Goal: Task Accomplishment & Management: Complete application form

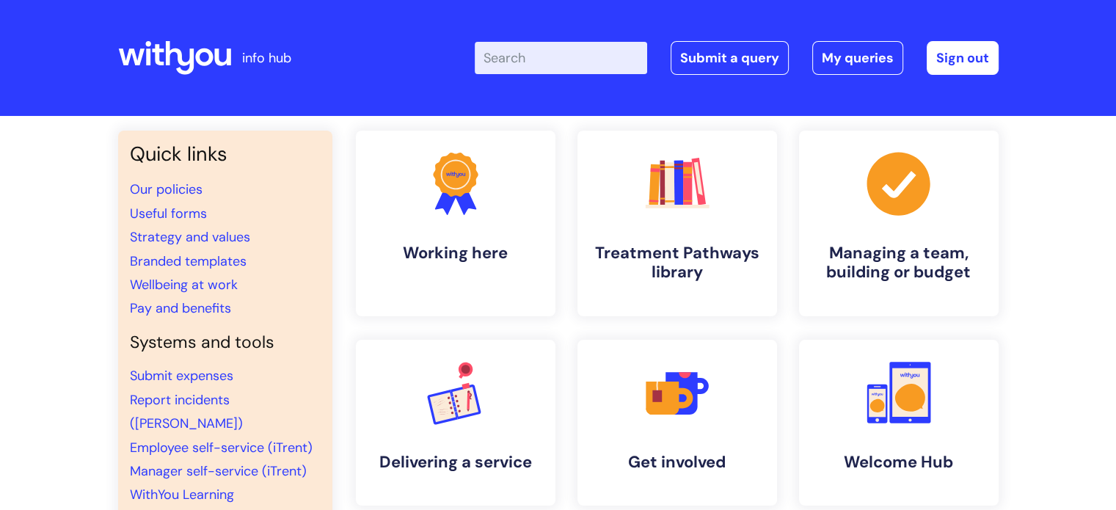
click at [566, 51] on input "Enter your search term here..." at bounding box center [561, 58] width 172 height 32
type input "l"
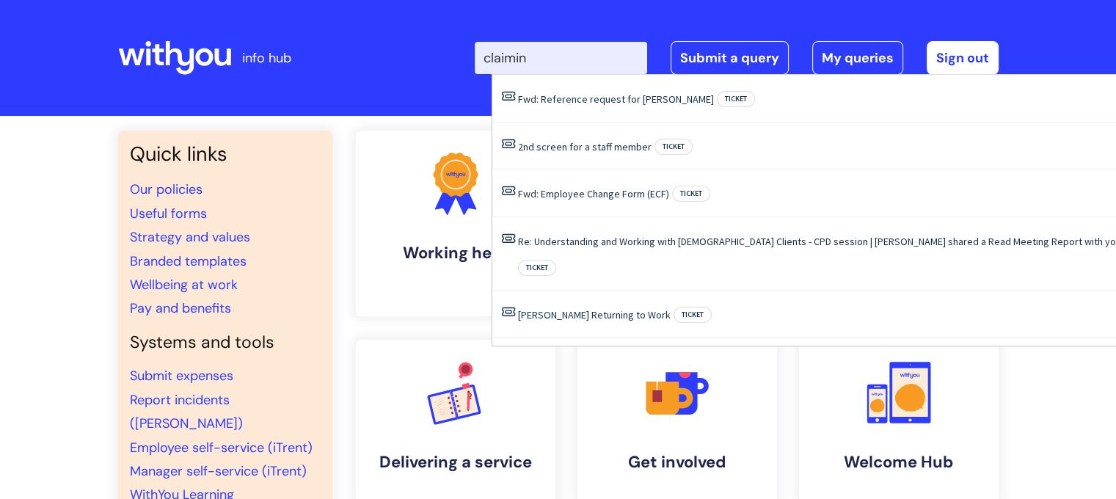
type input "claiming"
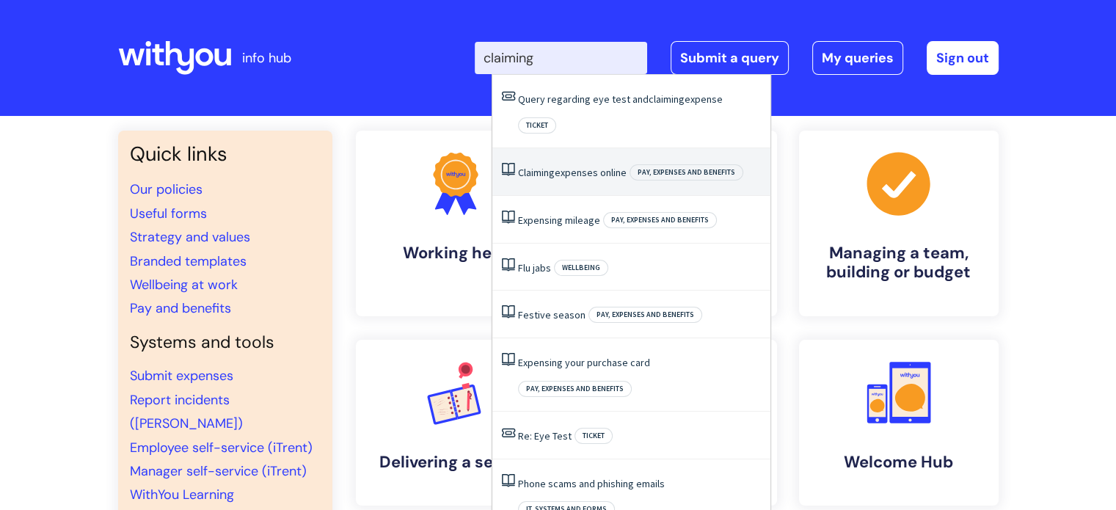
click at [569, 166] on link "Claiming expenses online" at bounding box center [572, 172] width 109 height 13
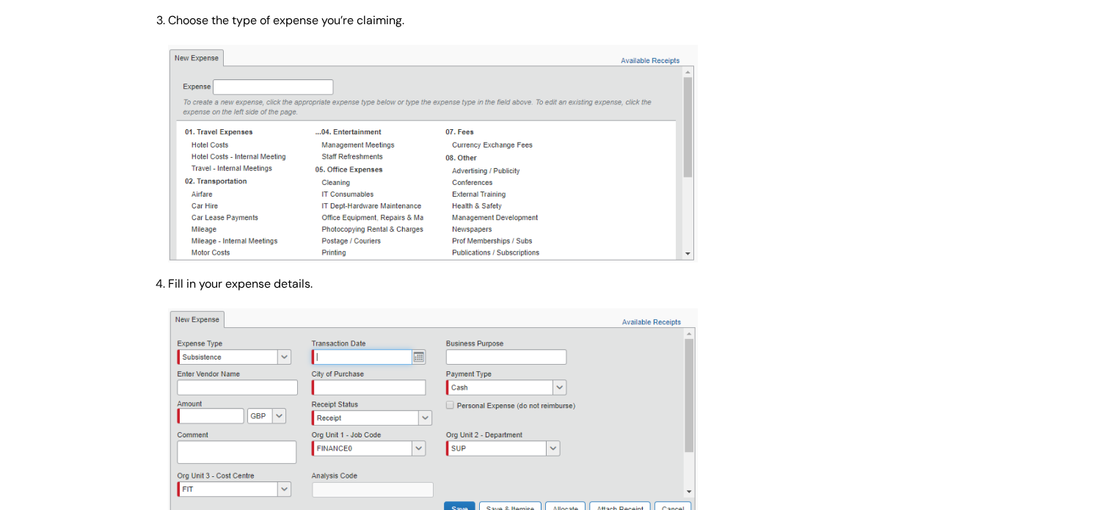
scroll to position [954, 0]
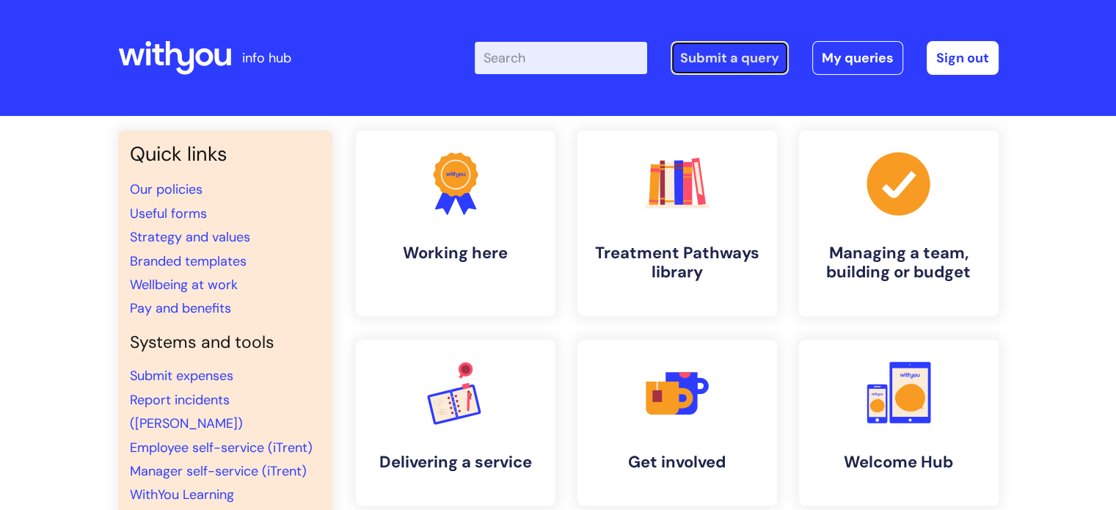
click at [732, 49] on link "Submit a query" at bounding box center [730, 58] width 118 height 34
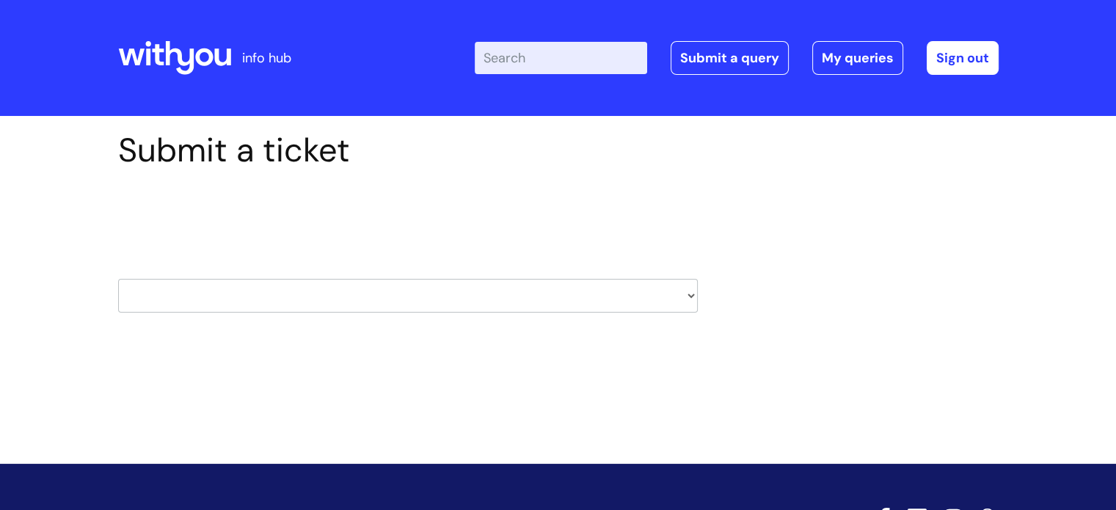
click at [434, 310] on select "HR / People IT and Support Clinical Drug Alerts Finance Accounts Data Support T…" at bounding box center [408, 296] width 580 height 34
select select "it_and_support"
click at [118, 279] on select "HR / People IT and Support Clinical Drug Alerts Finance Accounts Data Support T…" at bounding box center [408, 296] width 580 height 34
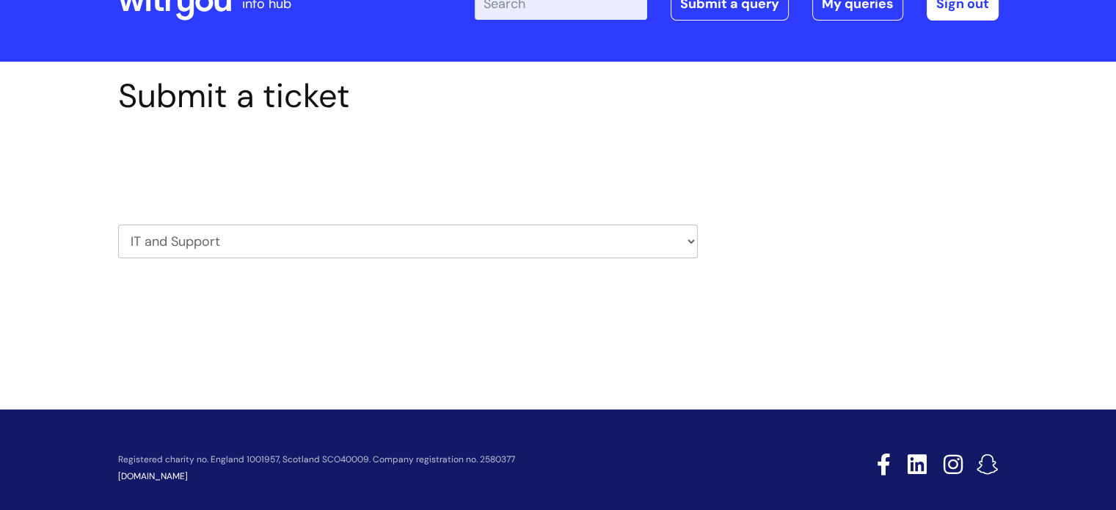
scroll to position [70, 0]
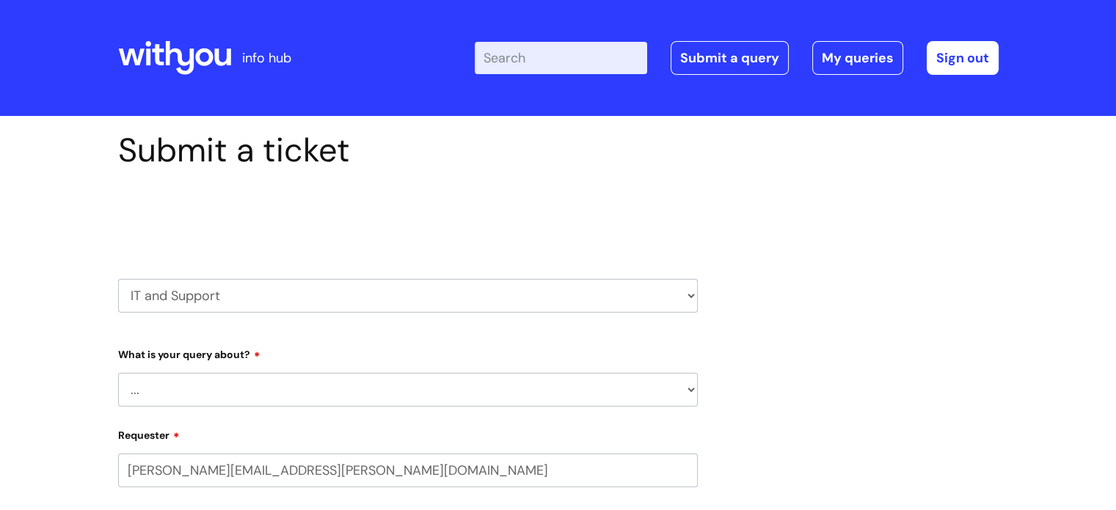
select select "80004286533"
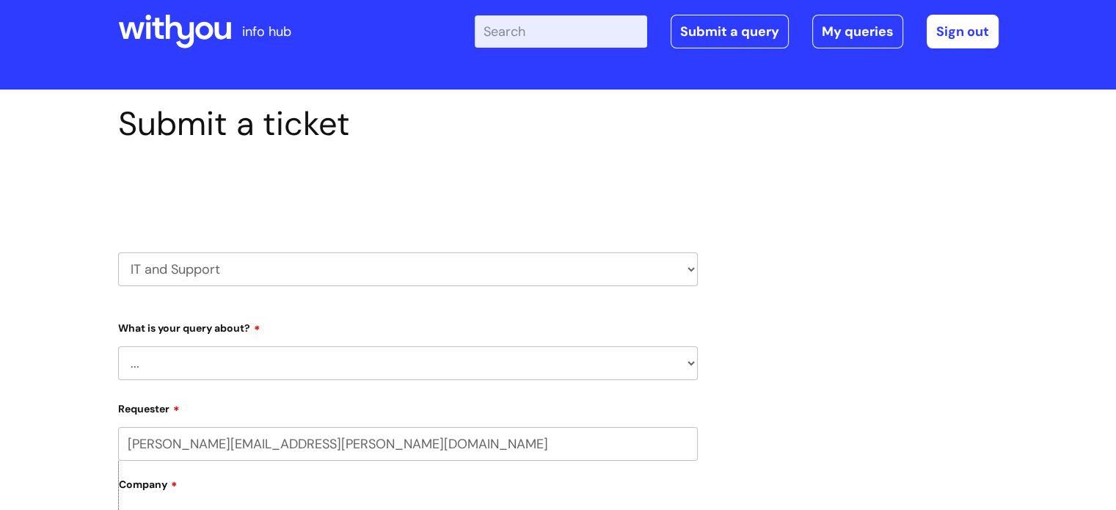
scroll to position [220, 0]
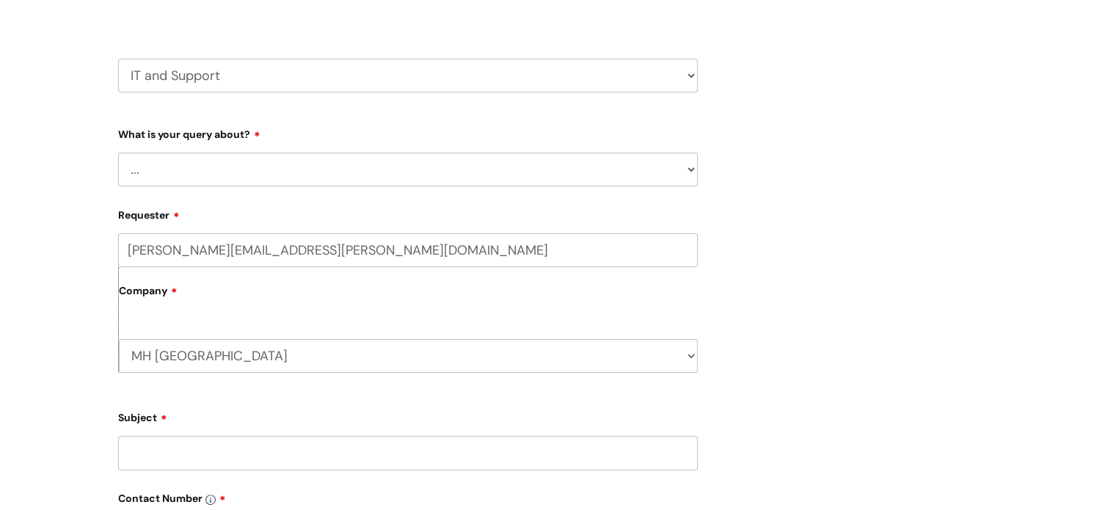
click at [293, 161] on select "... Mobile Phone Reset & MFA Accounts, Starters and Leavers IT Hardware issue I…" at bounding box center [408, 170] width 580 height 34
click at [299, 171] on select "... Mobile Phone Reset & MFA Accounts, Starters and Leavers IT Hardware issue I…" at bounding box center [408, 170] width 580 height 34
click at [118, 153] on select "... Mobile Phone Reset & MFA Accounts, Starters and Leavers IT Hardware issue I…" at bounding box center [408, 170] width 580 height 34
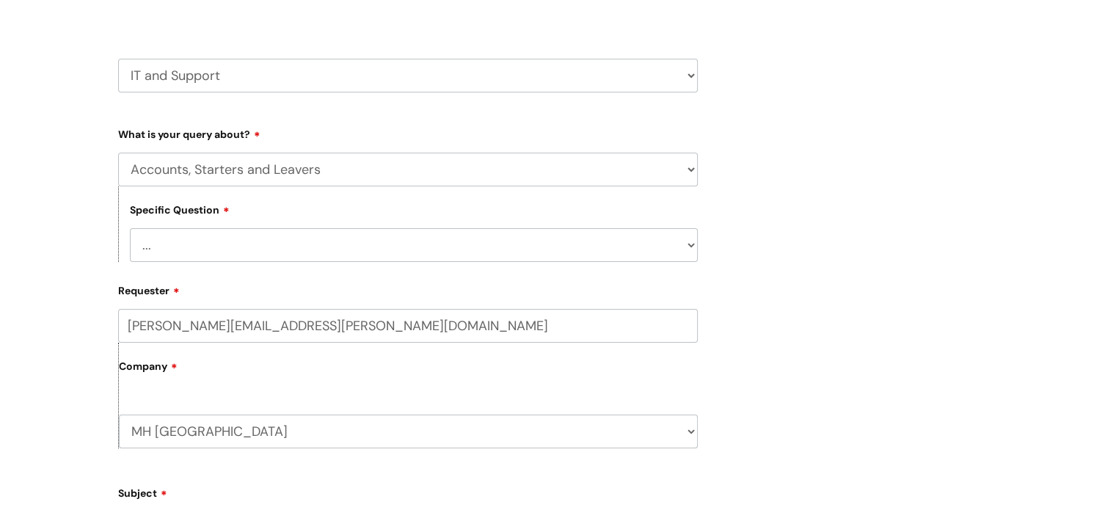
click at [843, 183] on div "Submit a ticket Select issue type HR / People IT and Support Clinical Drug Aler…" at bounding box center [558, 430] width 903 height 1041
click at [335, 252] on select "... I have a new starter I have a leaver I need to make a change to an account …" at bounding box center [414, 245] width 568 height 34
click at [287, 172] on select "... Mobile Phone Reset & MFA Accounts, Starters and Leavers IT Hardware issue I…" at bounding box center [408, 170] width 580 height 34
click at [118, 153] on select "... Mobile Phone Reset & MFA Accounts, Starters and Leavers IT Hardware issue I…" at bounding box center [408, 170] width 580 height 34
click at [241, 249] on select "... I need help logging into my laptop/chromebook I need access or help logging…" at bounding box center [414, 245] width 568 height 34
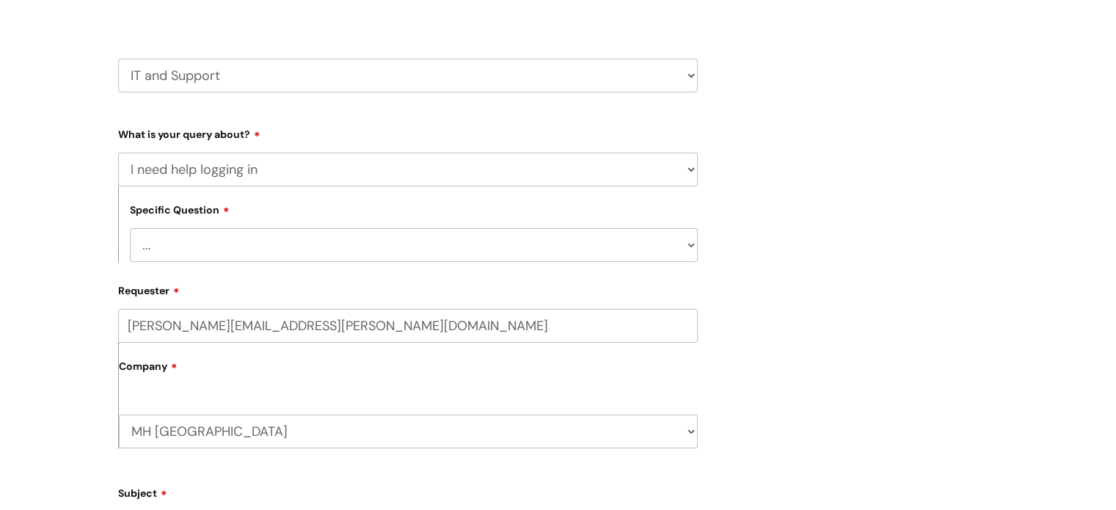
click at [228, 181] on select "... Mobile Phone Reset & MFA Accounts, Starters and Leavers IT Hardware issue I…" at bounding box center [408, 170] width 580 height 34
select select "System/software"
click at [118, 153] on select "... Mobile Phone Reset & MFA Accounts, Starters and Leavers IT Hardware issue I…" at bounding box center [408, 170] width 580 height 34
click at [218, 239] on select "... Halo PCMIS Iaptus NHS Email CJSM Email Mitel Another System Google (Workspa…" at bounding box center [414, 245] width 568 height 34
select select "Another System"
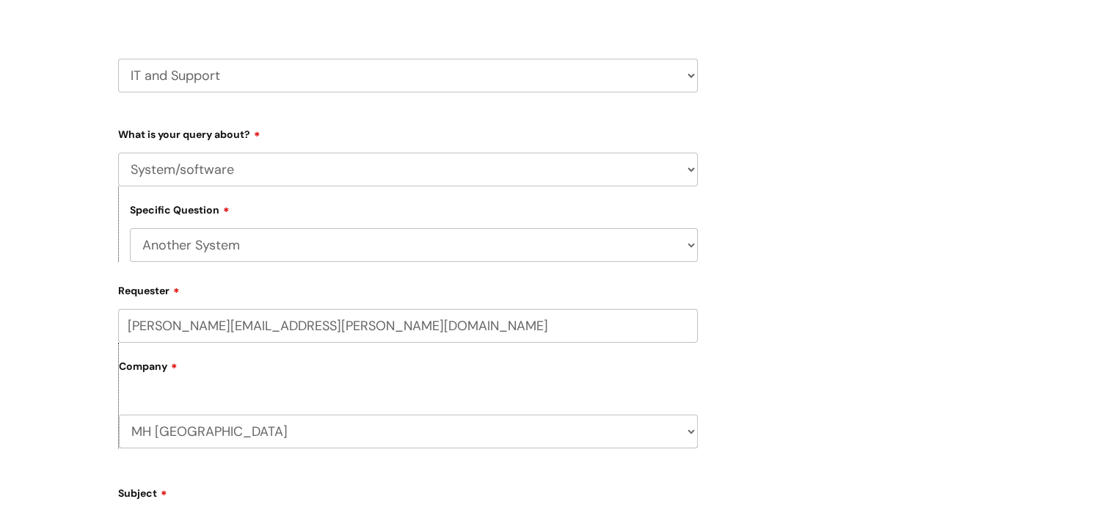
click at [130, 228] on select "... Halo PCMIS Iaptus NHS Email CJSM Email Mitel Another System Google (Workspa…" at bounding box center [414, 245] width 568 height 34
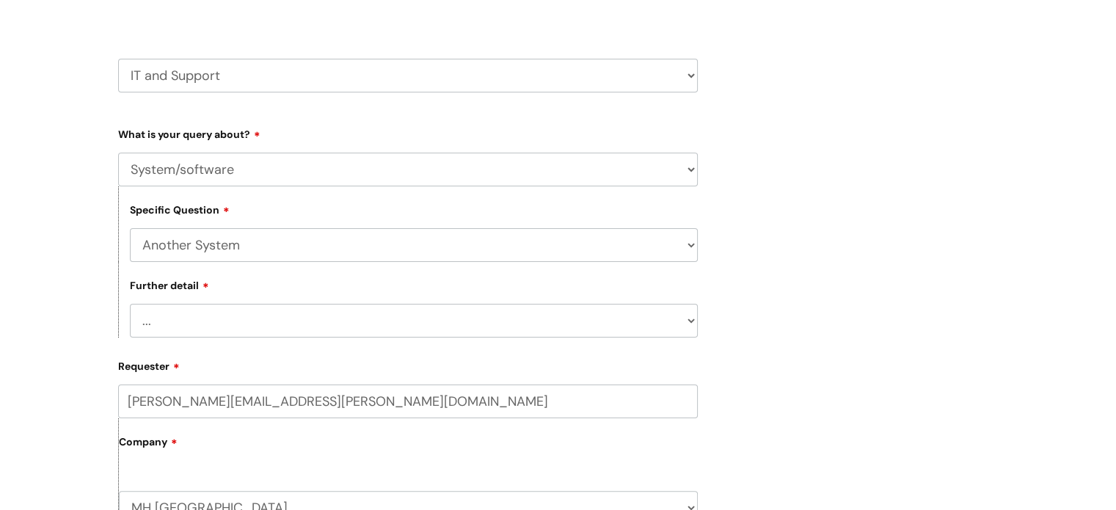
scroll to position [514, 0]
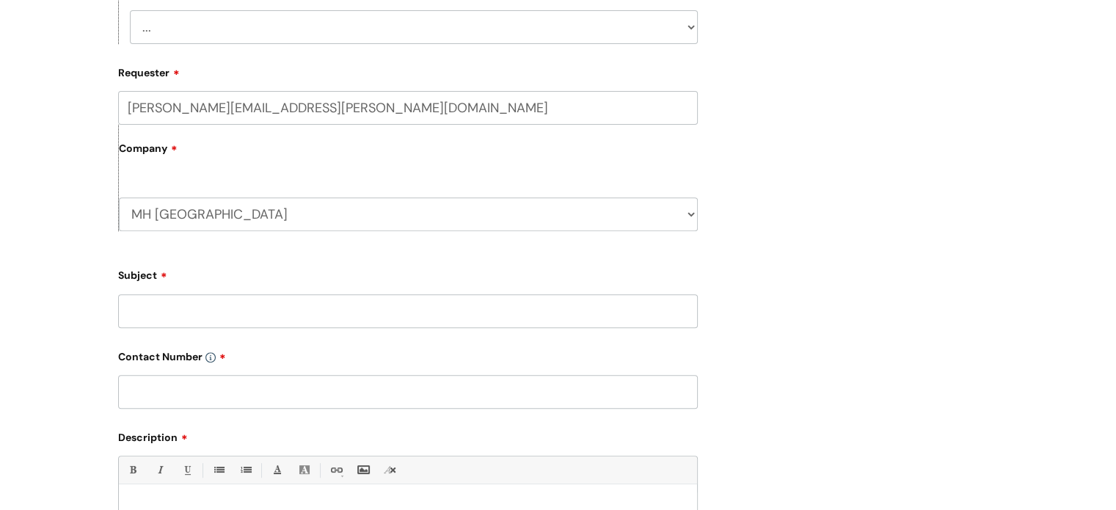
click at [226, 21] on select "... I’ve got a login issue Something else" at bounding box center [414, 27] width 568 height 34
select select "I’ve got a login issue"
click at [130, 11] on select "... I’ve got a login issue Something else" at bounding box center [414, 27] width 568 height 34
click at [213, 308] on input "Subject" at bounding box center [408, 311] width 580 height 34
type input "MS concur log-in"
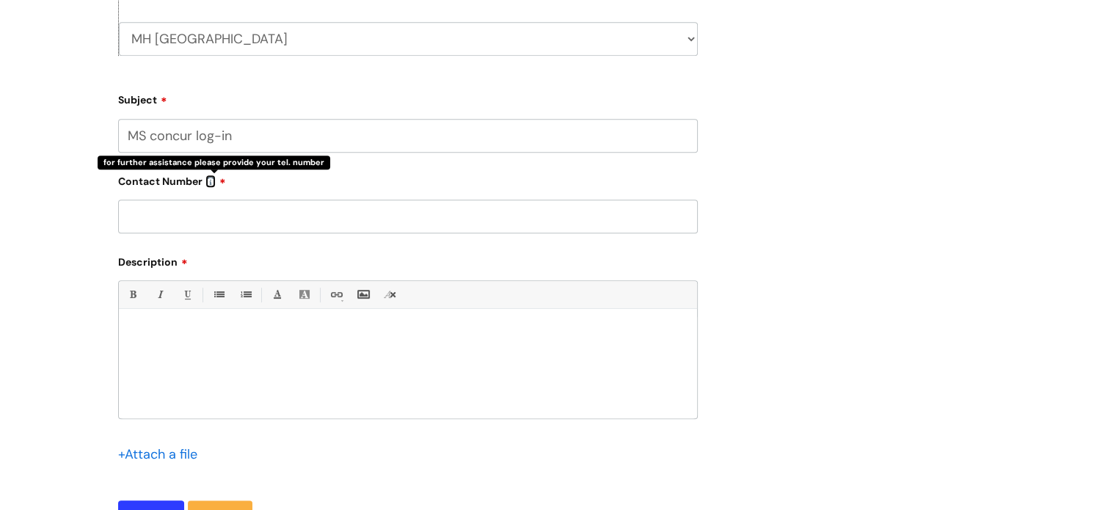
scroll to position [734, 0]
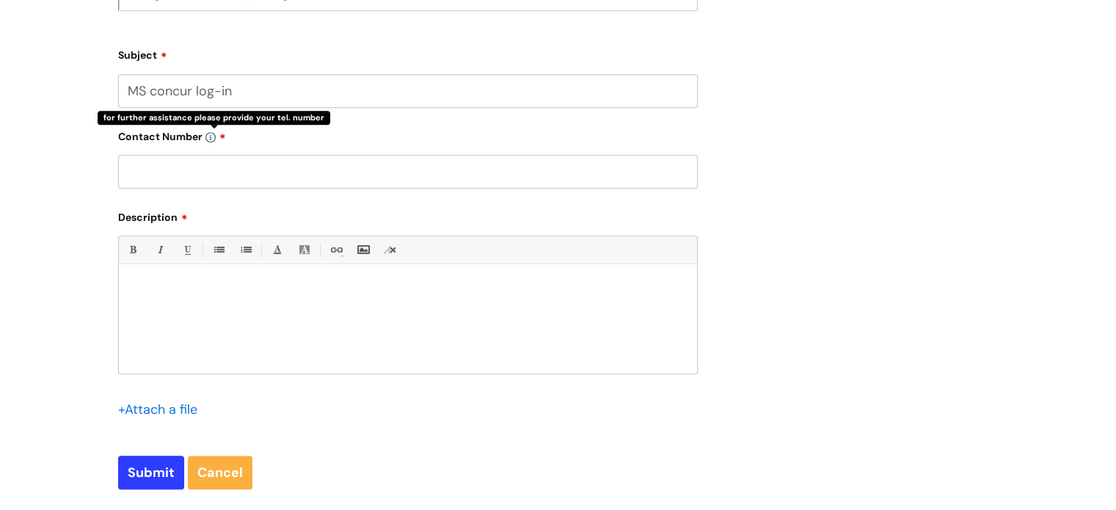
click at [241, 173] on input "text" at bounding box center [408, 172] width 580 height 34
click at [246, 308] on div at bounding box center [408, 322] width 578 height 101
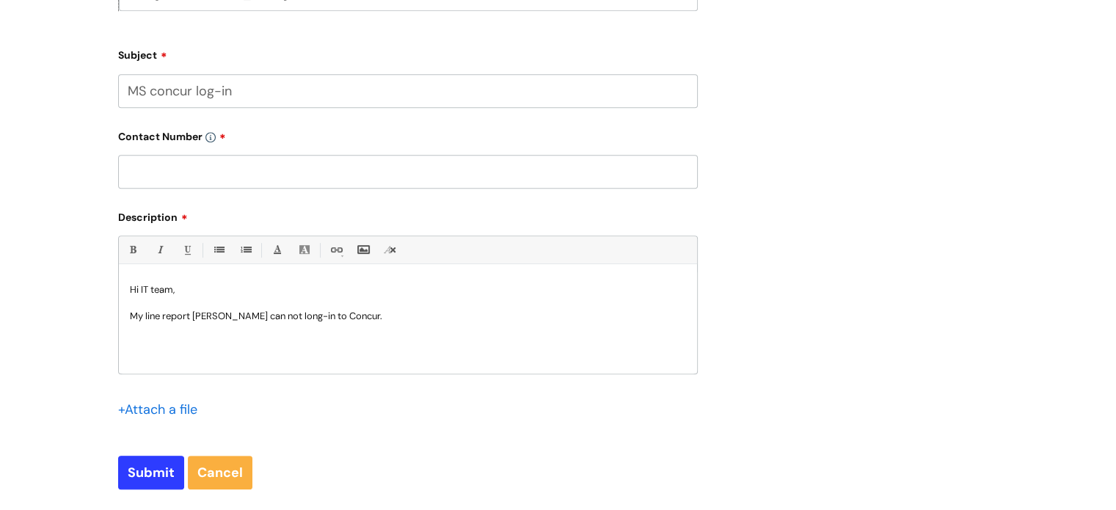
click at [320, 318] on p "My line report Matthew Sheldon can not long-in to Concur." at bounding box center [408, 316] width 556 height 13
click at [446, 309] on p at bounding box center [408, 303] width 556 height 13
click at [449, 313] on p "My line report Matthew Sheldon can not log-in to Concur." at bounding box center [408, 316] width 556 height 13
click at [144, 459] on input "Submit" at bounding box center [151, 473] width 66 height 34
click at [220, 185] on input "text" at bounding box center [408, 172] width 580 height 34
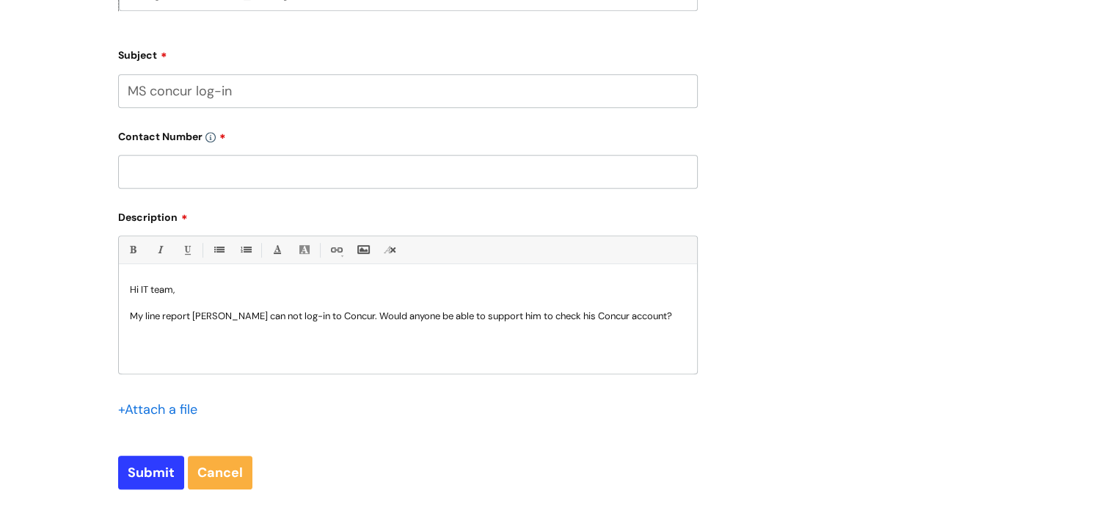
click at [220, 185] on input "text" at bounding box center [408, 172] width 580 height 34
type input "07870 392360"
click at [150, 474] on input "Submit" at bounding box center [151, 473] width 66 height 34
type input "Please Wait..."
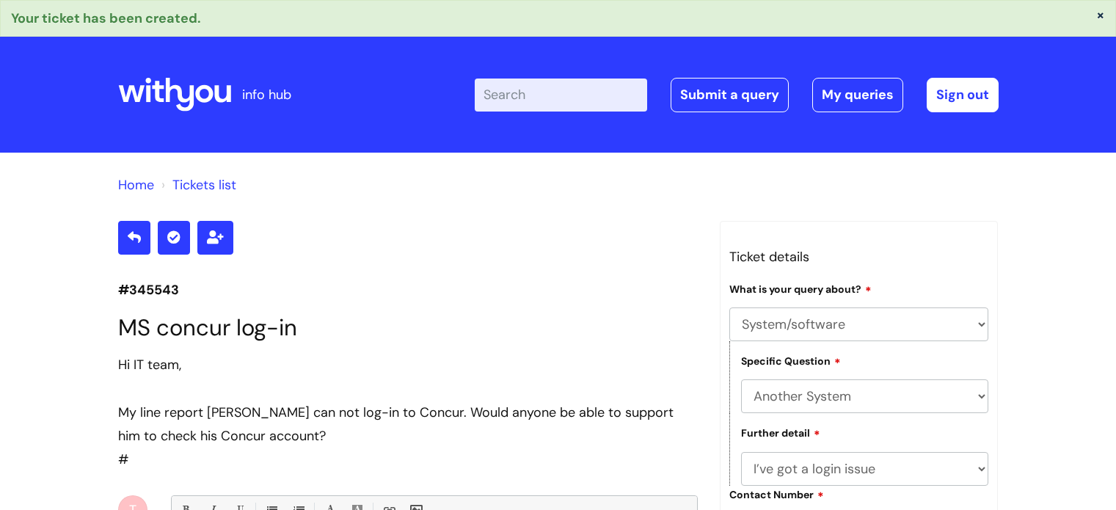
select select "System/software"
select select "Another System"
select select "I’ve got a login issue"
